Goal: Find specific page/section: Find specific page/section

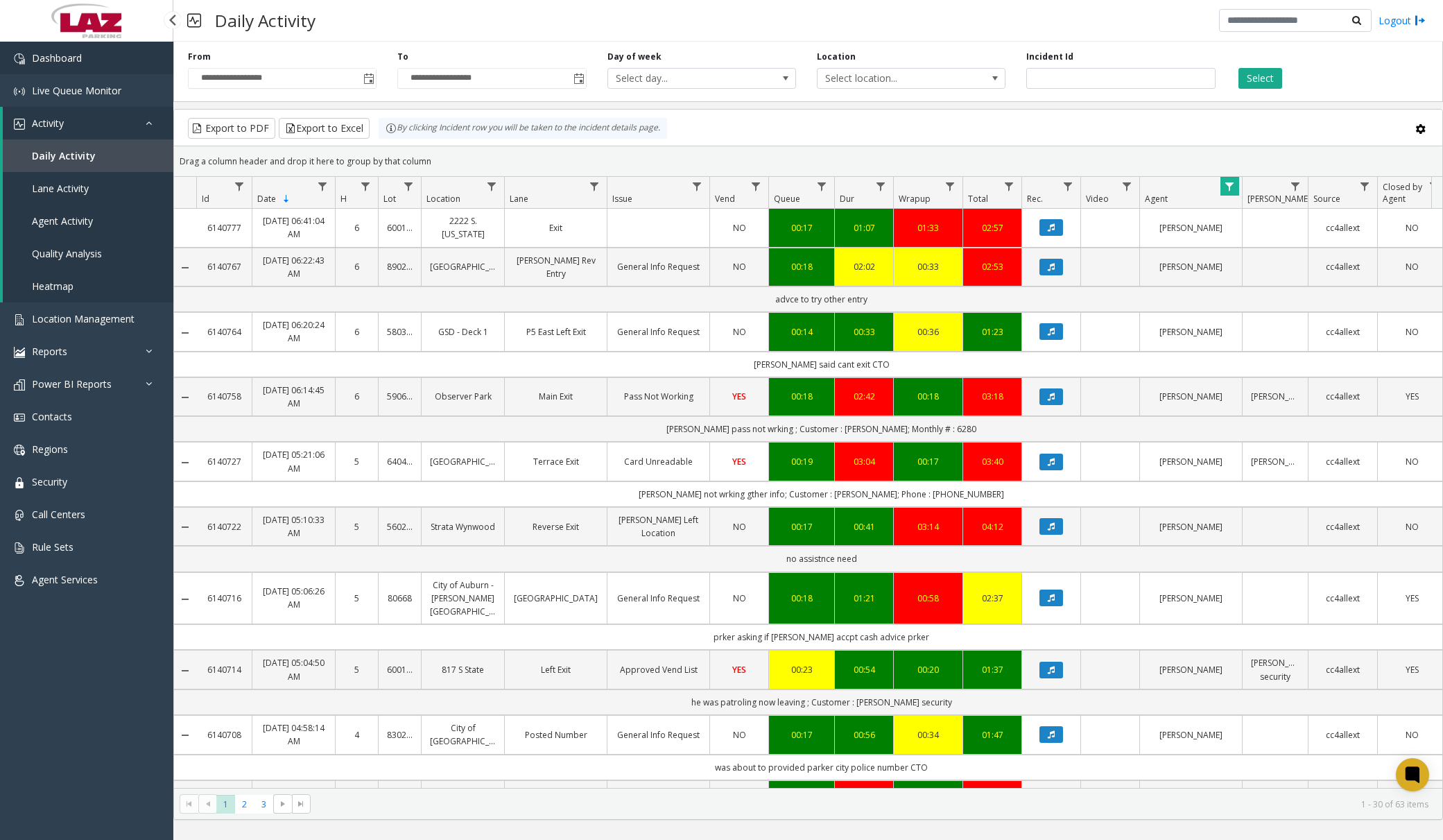
click at [96, 65] on link "Dashboard" at bounding box center [86, 58] width 174 height 33
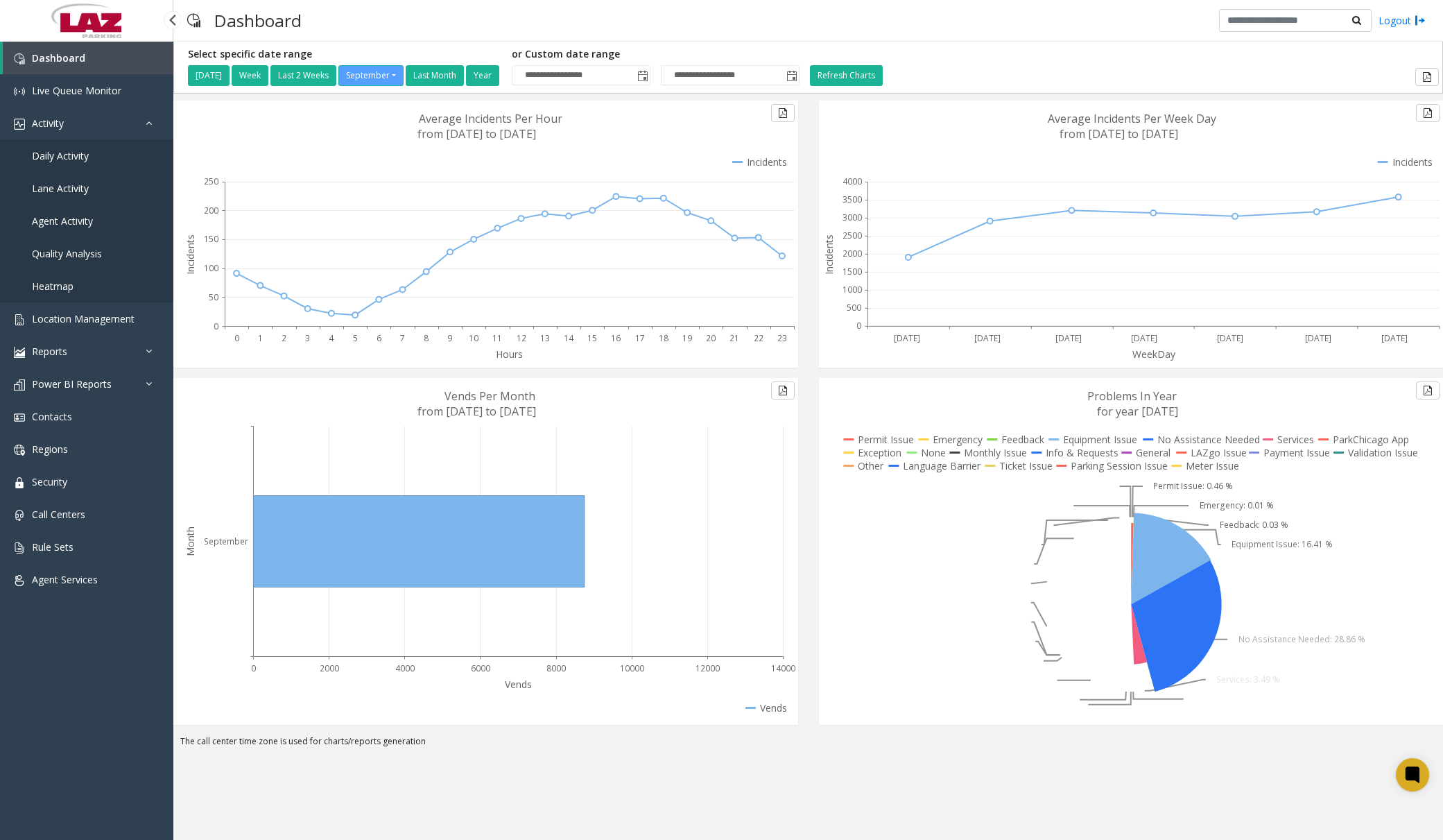
click at [79, 161] on span "Daily Activity" at bounding box center [60, 155] width 57 height 13
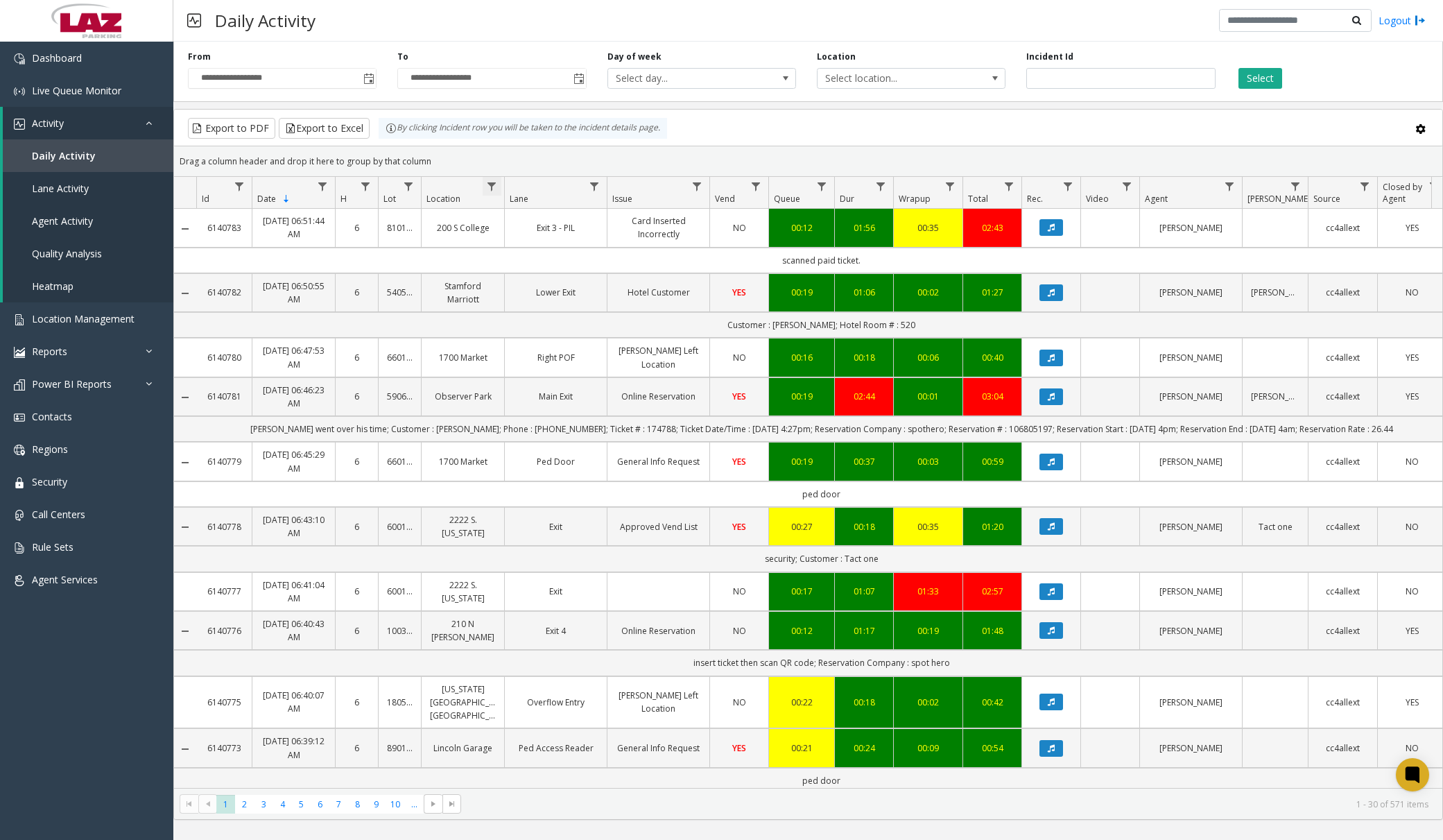
click at [492, 185] on span "Data table" at bounding box center [491, 186] width 11 height 11
drag, startPoint x: 540, startPoint y: 253, endPoint x: 549, endPoint y: 248, distance: 10.3
click at [540, 253] on input "Location Filter" at bounding box center [551, 246] width 118 height 24
type input "******"
click at [572, 369] on button "Filter" at bounding box center [582, 375] width 57 height 30
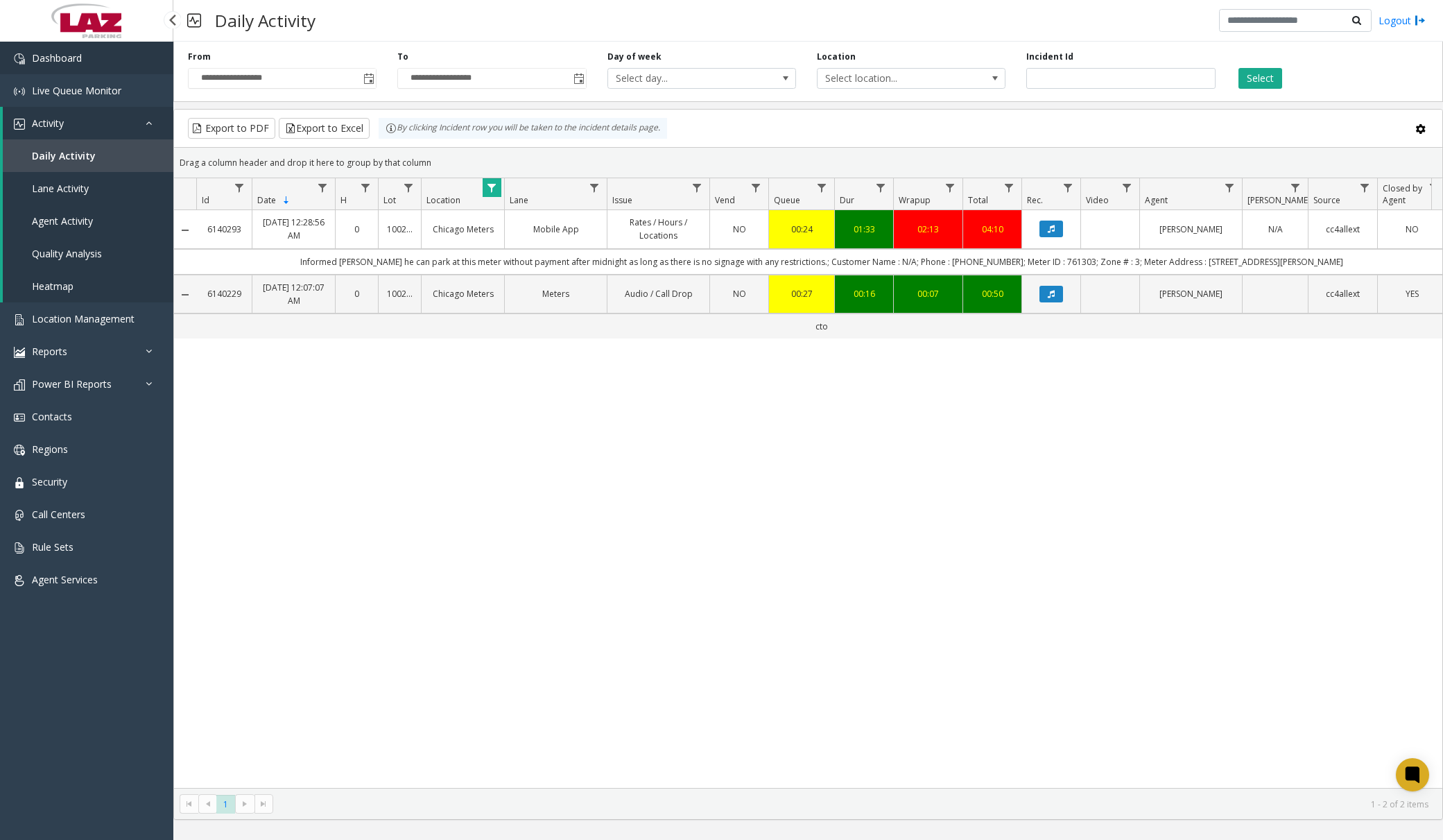
click at [95, 61] on link "Dashboard" at bounding box center [86, 58] width 174 height 33
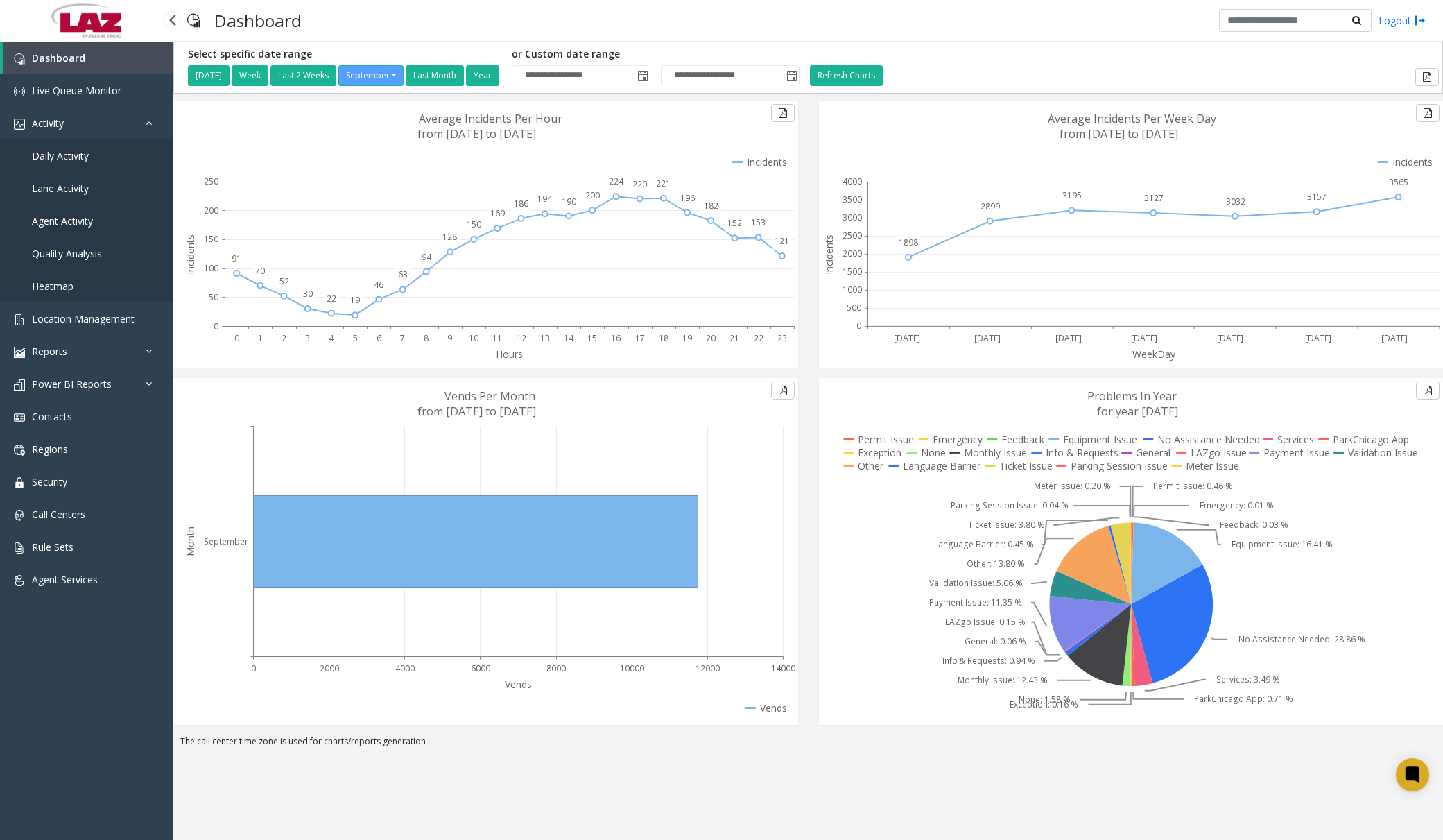
click at [69, 160] on span "Daily Activity" at bounding box center [60, 155] width 57 height 13
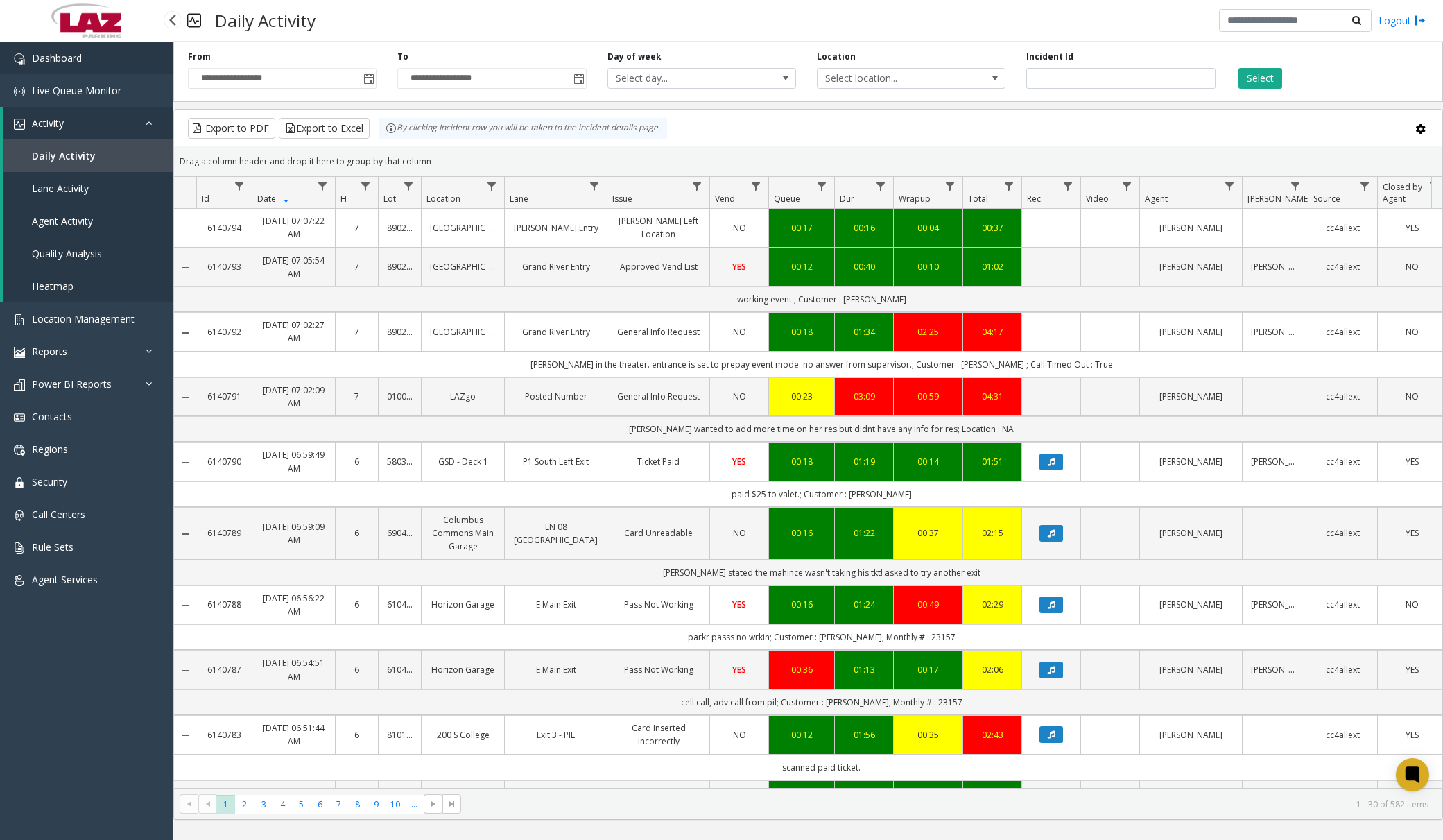
click at [120, 73] on link "Dashboard" at bounding box center [86, 58] width 174 height 33
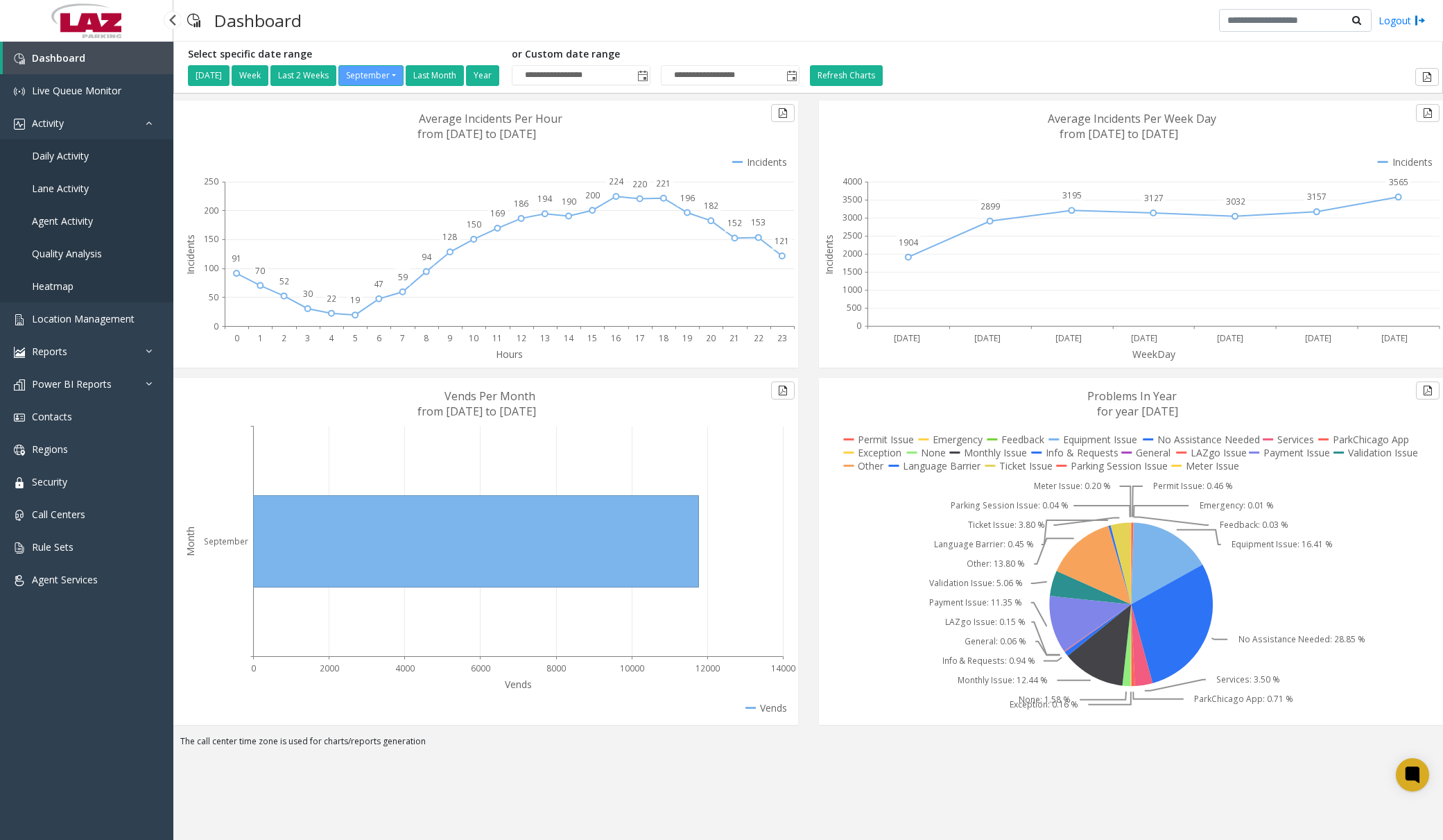
click at [86, 156] on span "Daily Activity" at bounding box center [60, 155] width 57 height 13
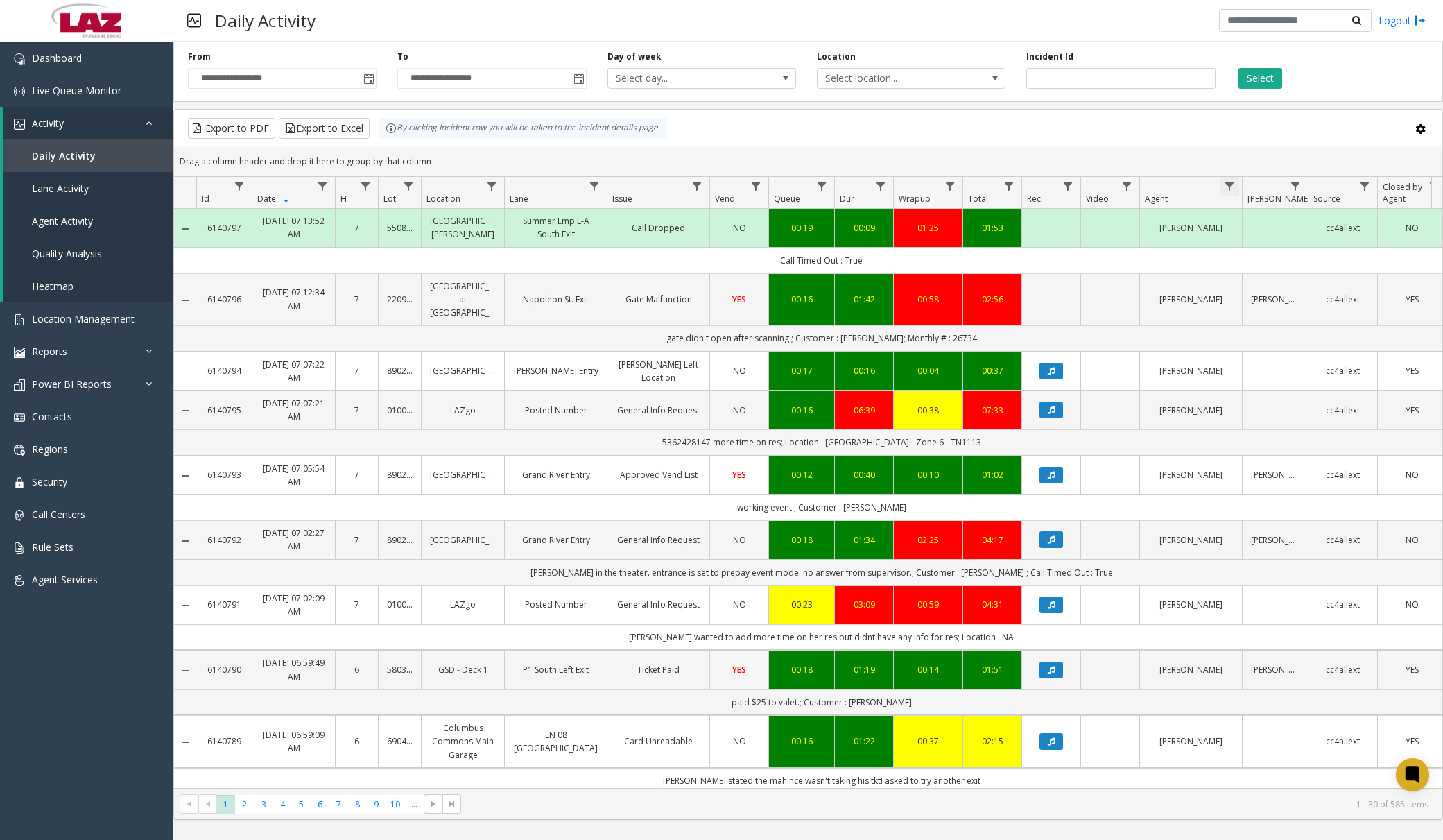
click at [1234, 187] on span "Data table" at bounding box center [1229, 186] width 11 height 11
click at [1268, 250] on input "Agent Filter" at bounding box center [1289, 246] width 118 height 24
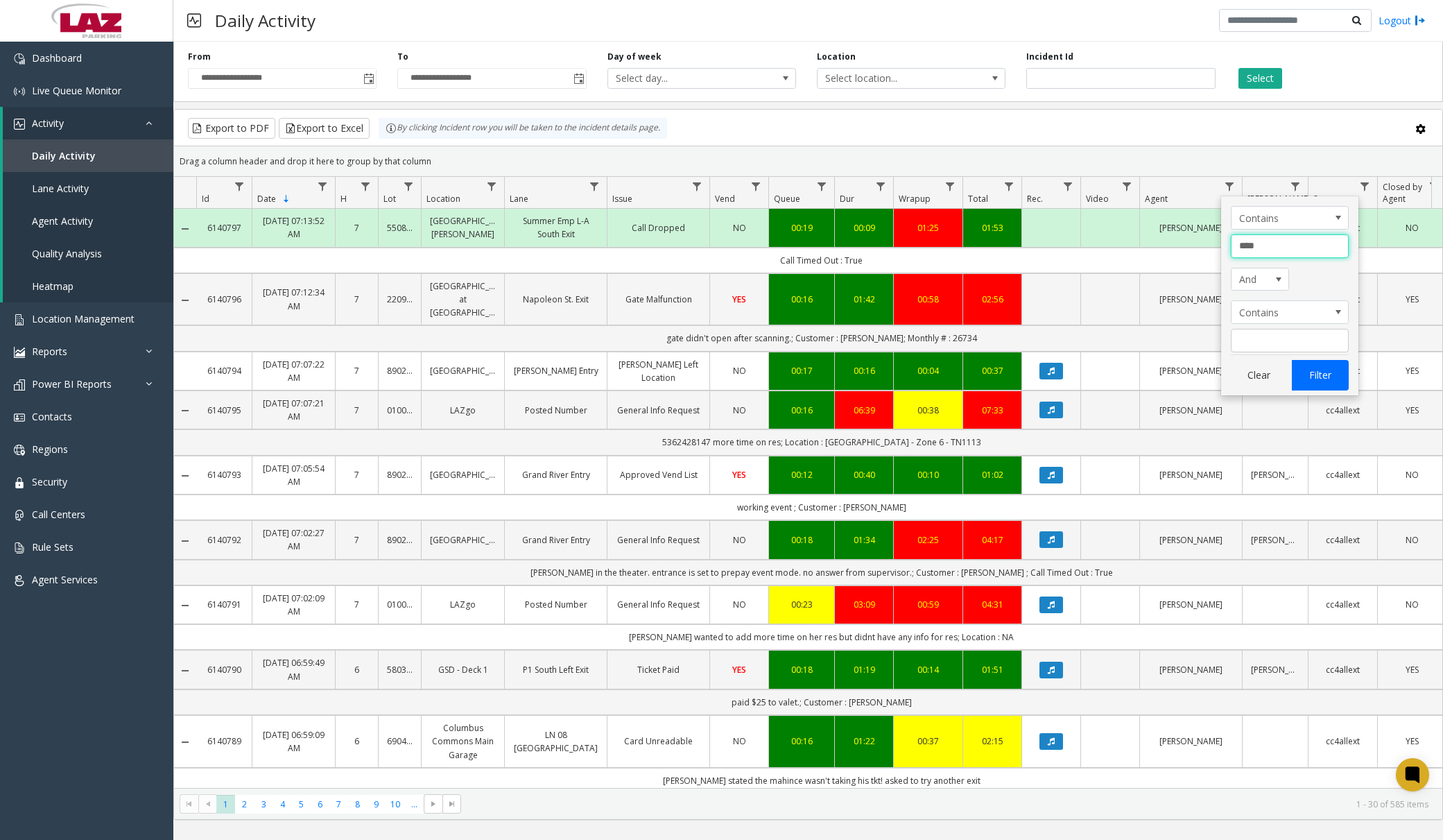
type input "****"
click at [1315, 365] on button "Filter" at bounding box center [1320, 375] width 57 height 30
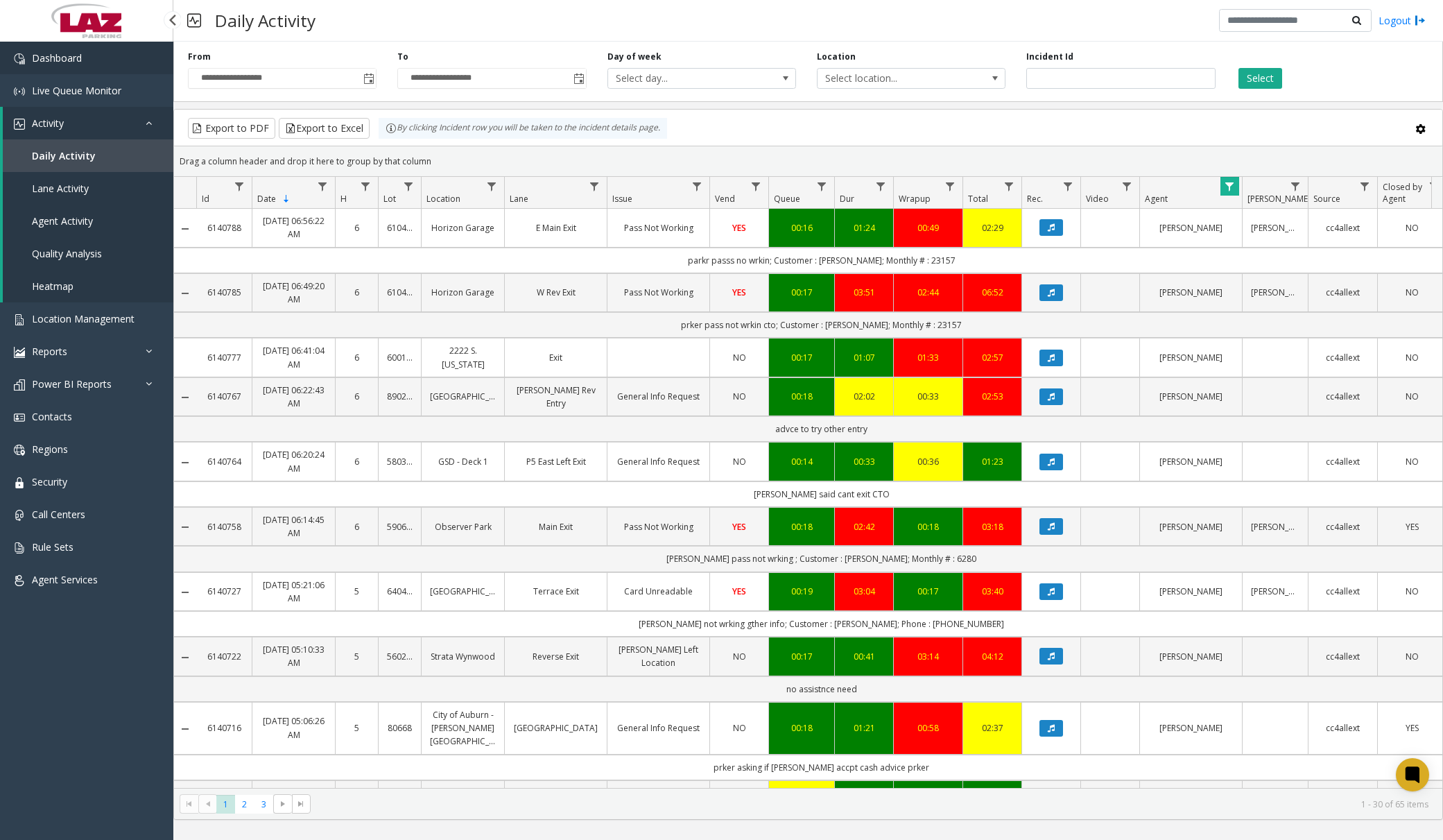
click at [114, 60] on link "Dashboard" at bounding box center [86, 58] width 174 height 33
